Goal: Task Accomplishment & Management: Manage account settings

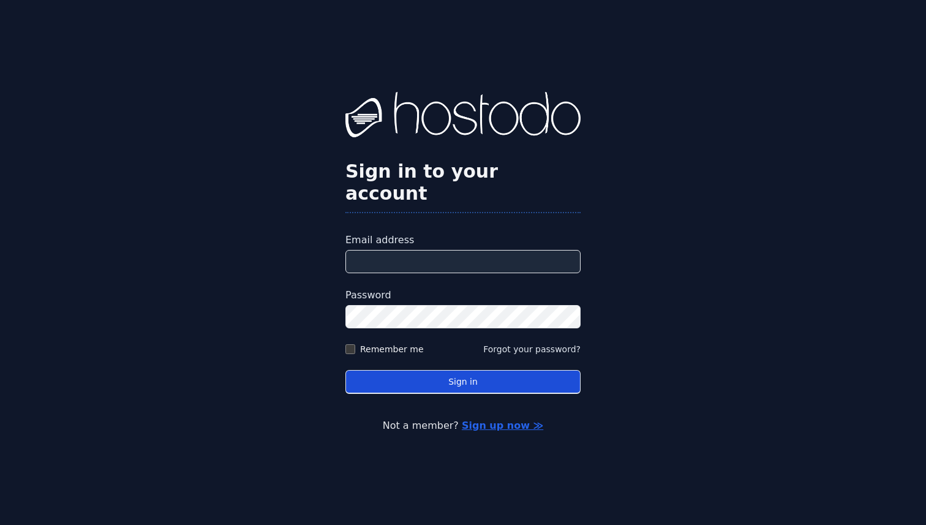
type input "**********"
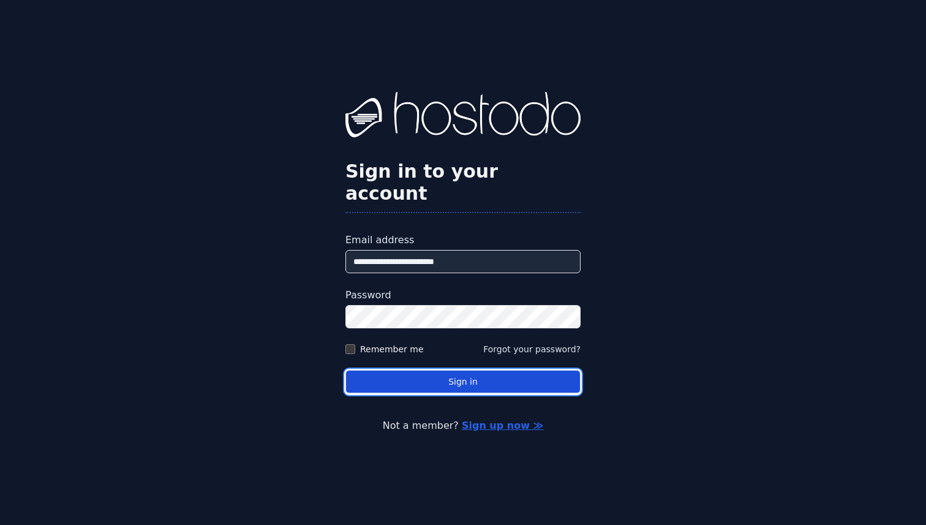
click at [451, 370] on button "Sign in" at bounding box center [462, 382] width 235 height 24
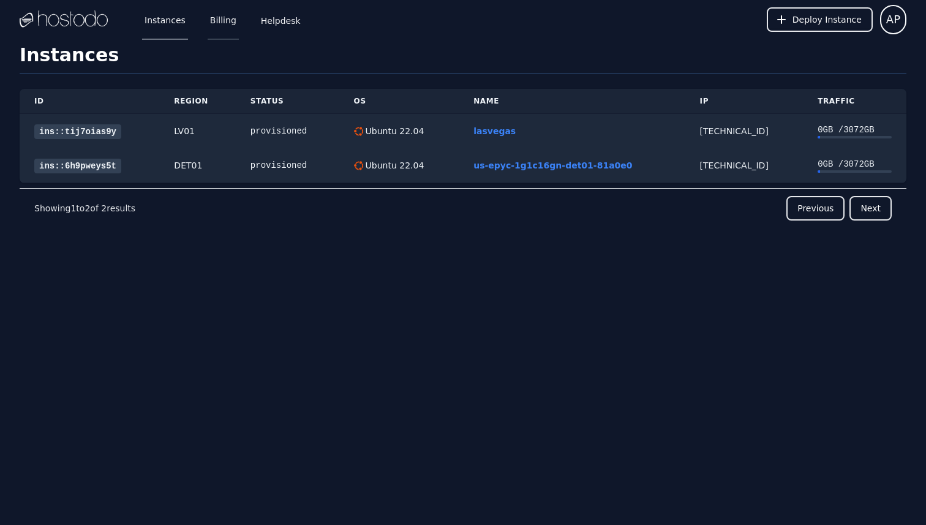
click at [227, 26] on link "Billing" at bounding box center [223, 19] width 31 height 40
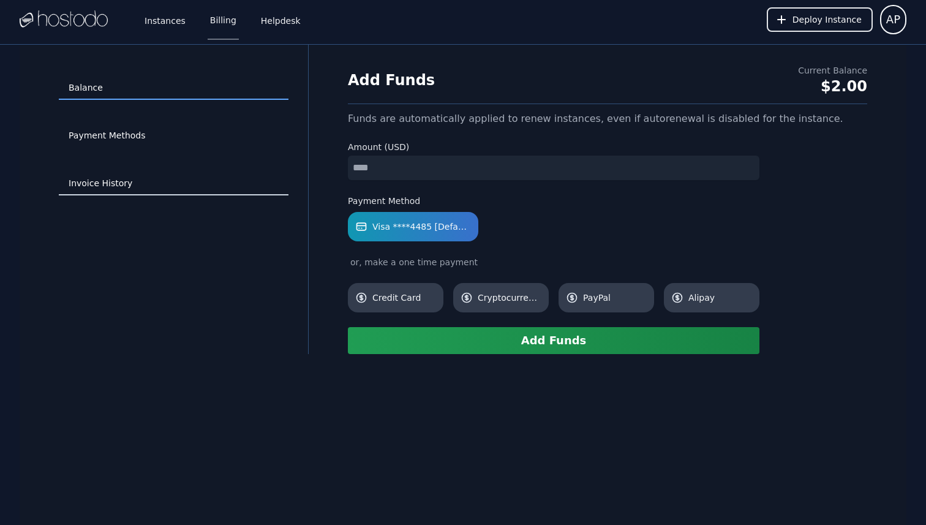
click at [119, 186] on link "Invoice History" at bounding box center [174, 183] width 230 height 23
